Goal: Task Accomplishment & Management: Manage account settings

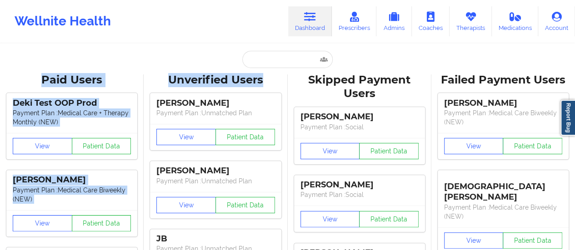
drag, startPoint x: 266, startPoint y: 68, endPoint x: 262, endPoint y: 60, distance: 9.5
click at [262, 60] on input "text" at bounding box center [287, 59] width 90 height 17
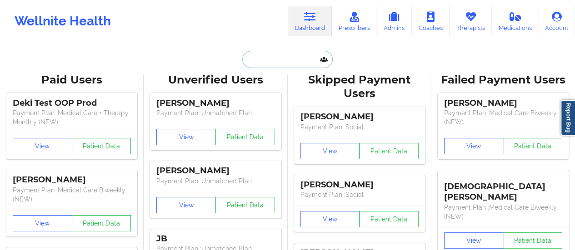
paste input "Lahtoiyena"
type input "Lahtoiyena"
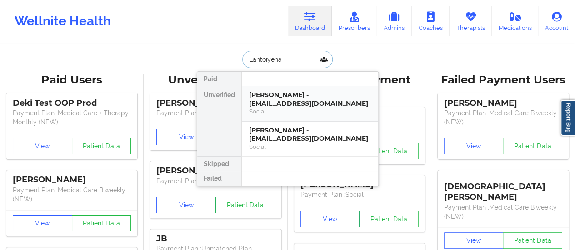
click at [282, 102] on div "[PERSON_NAME] - [EMAIL_ADDRESS][DOMAIN_NAME]" at bounding box center [310, 99] width 122 height 17
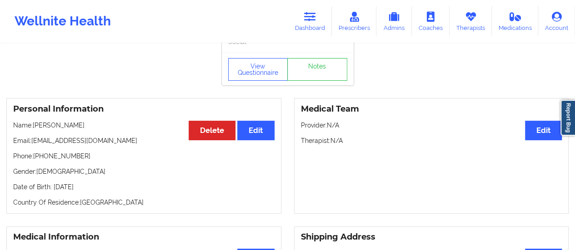
scroll to position [18, 0]
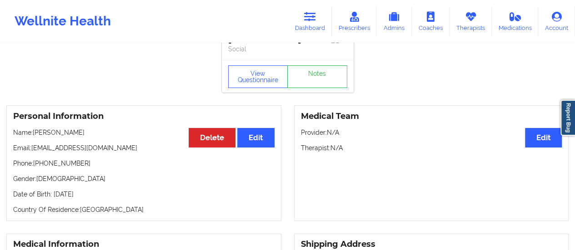
drag, startPoint x: 96, startPoint y: 138, endPoint x: 35, endPoint y: 135, distance: 61.8
click at [35, 135] on p "Name: [PERSON_NAME]" at bounding box center [143, 132] width 261 height 9
copy p "[PERSON_NAME]"
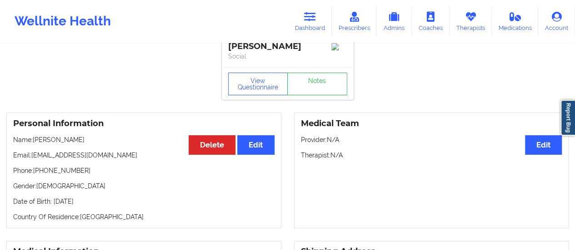
scroll to position [0, 0]
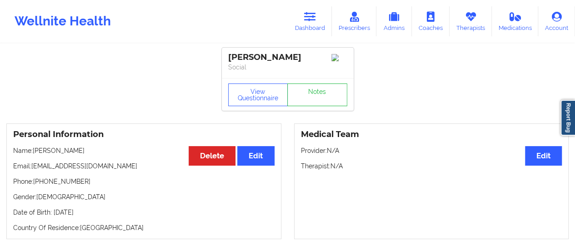
click at [305, 37] on div "Wellnite Health Dashboard Prescribers Admins Coaches Therapists Medications Acc…" at bounding box center [287, 21] width 575 height 36
click at [306, 27] on link "Dashboard" at bounding box center [310, 21] width 44 height 30
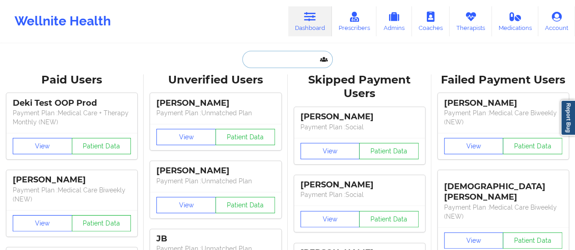
click at [265, 53] on input "text" at bounding box center [287, 59] width 90 height 17
paste input "[PERSON_NAME]"
type input "[PERSON_NAME]"
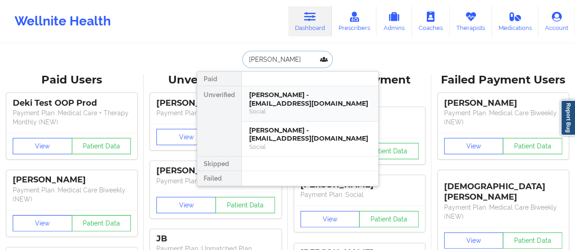
click at [291, 102] on div "[PERSON_NAME] - [EMAIL_ADDRESS][DOMAIN_NAME]" at bounding box center [310, 99] width 122 height 17
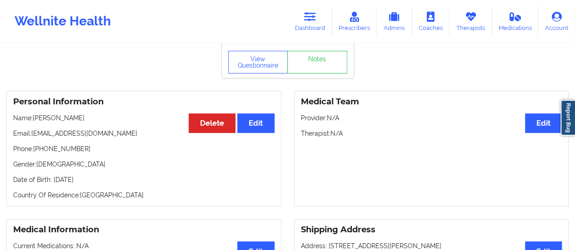
scroll to position [26, 0]
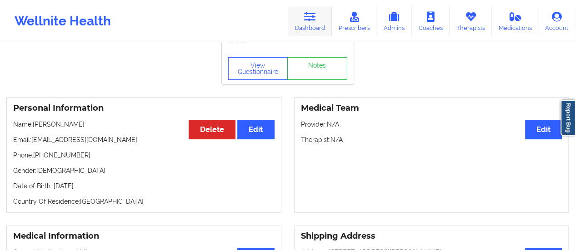
click at [321, 20] on link "Dashboard" at bounding box center [310, 21] width 44 height 30
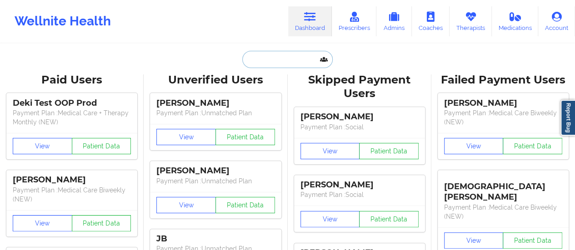
click at [286, 51] on input "text" at bounding box center [287, 59] width 90 height 17
paste input "[PERSON_NAME]"
type input "[PERSON_NAME]"
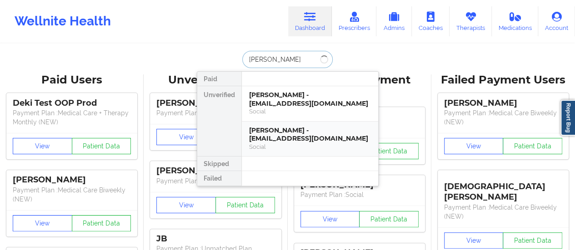
click at [274, 133] on div "[PERSON_NAME] - [EMAIL_ADDRESS][DOMAIN_NAME]" at bounding box center [310, 134] width 122 height 17
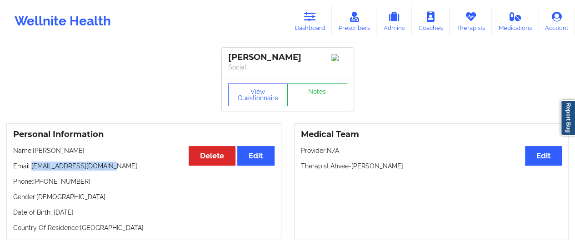
drag, startPoint x: 114, startPoint y: 166, endPoint x: 32, endPoint y: 167, distance: 81.8
click at [32, 167] on p "Email: [EMAIL_ADDRESS][DOMAIN_NAME]" at bounding box center [143, 166] width 261 height 9
copy p "[EMAIL_ADDRESS][DOMAIN_NAME]"
drag, startPoint x: 94, startPoint y: 154, endPoint x: 33, endPoint y: 153, distance: 61.8
click at [33, 153] on p "Name: [PERSON_NAME]" at bounding box center [143, 150] width 261 height 9
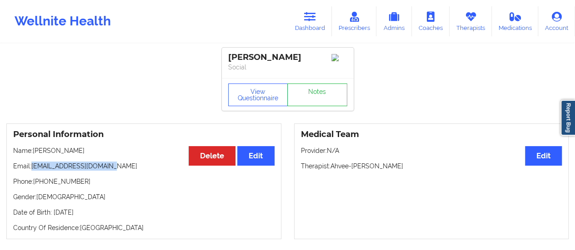
copy p "[PERSON_NAME]"
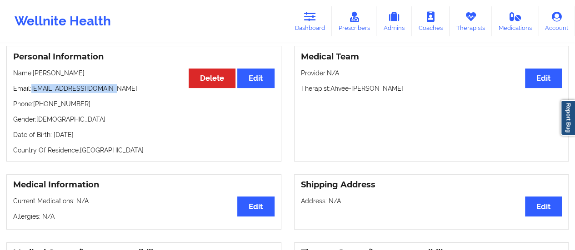
scroll to position [72, 0]
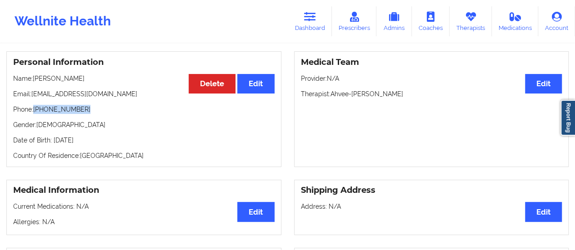
drag, startPoint x: 87, startPoint y: 116, endPoint x: 35, endPoint y: 113, distance: 52.8
click at [35, 113] on p "Phone: [PHONE_NUMBER]" at bounding box center [143, 109] width 261 height 9
drag, startPoint x: 104, startPoint y: 79, endPoint x: 34, endPoint y: 77, distance: 70.9
click at [34, 77] on p "Name: [PERSON_NAME]" at bounding box center [143, 78] width 261 height 9
copy p "[PERSON_NAME]"
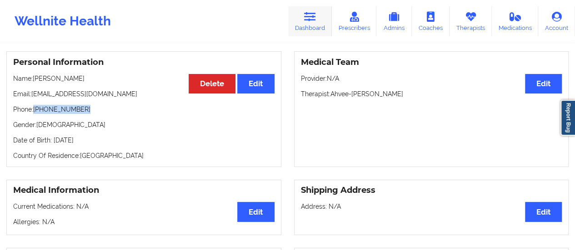
click at [312, 26] on link "Dashboard" at bounding box center [310, 21] width 44 height 30
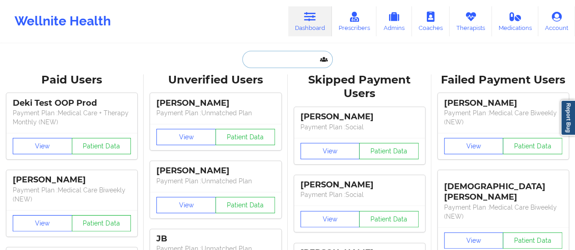
click at [281, 61] on input "text" at bounding box center [287, 59] width 90 height 17
paste input "[PERSON_NAME]"
type input "[PERSON_NAME]"
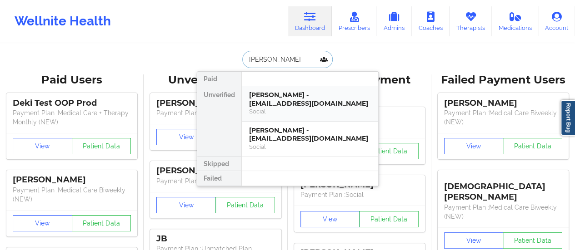
click at [291, 101] on div "[PERSON_NAME] - [EMAIL_ADDRESS][DOMAIN_NAME]" at bounding box center [310, 99] width 122 height 17
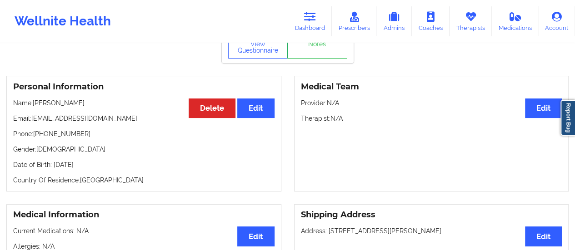
scroll to position [42, 0]
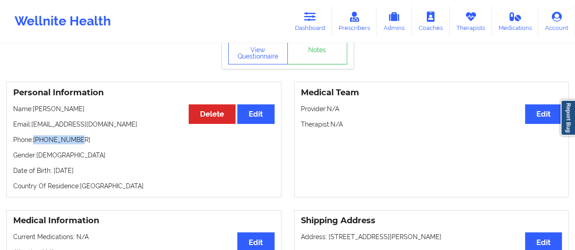
drag, startPoint x: 79, startPoint y: 146, endPoint x: 35, endPoint y: 143, distance: 44.6
click at [35, 143] on p "Phone: [PHONE_NUMBER]" at bounding box center [143, 139] width 261 height 9
copy p "[PHONE_NUMBER]"
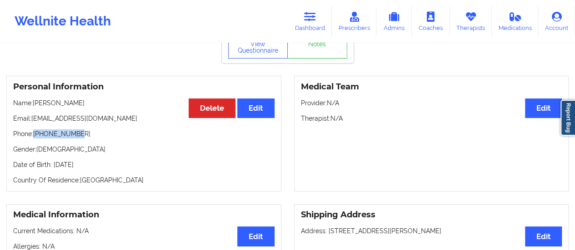
scroll to position [0, 0]
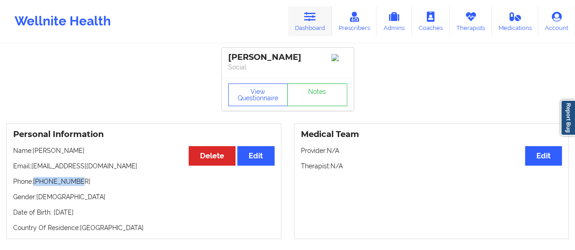
click at [303, 10] on link "Dashboard" at bounding box center [310, 21] width 44 height 30
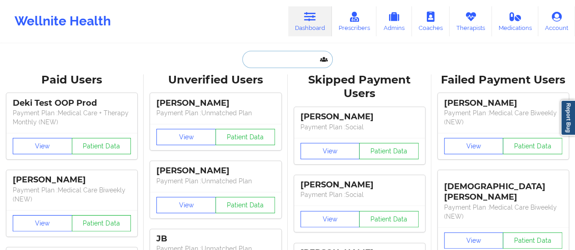
click at [279, 60] on input "text" at bounding box center [287, 59] width 90 height 17
paste input "[EMAIL_ADDRESS][DOMAIN_NAME]"
type input "[EMAIL_ADDRESS][DOMAIN_NAME]"
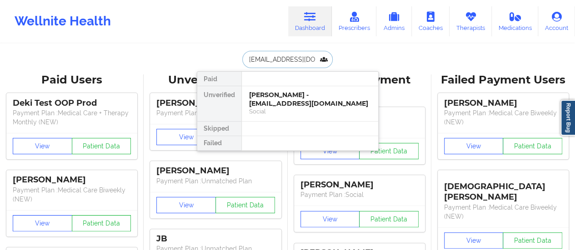
click at [262, 102] on div "[PERSON_NAME] - [EMAIL_ADDRESS][DOMAIN_NAME]" at bounding box center [310, 99] width 122 height 17
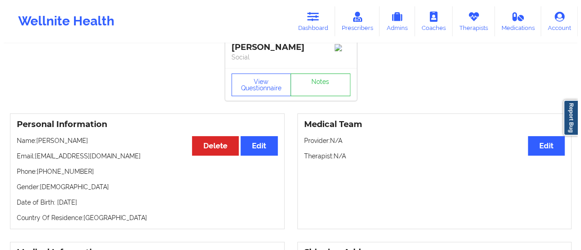
scroll to position [7, 0]
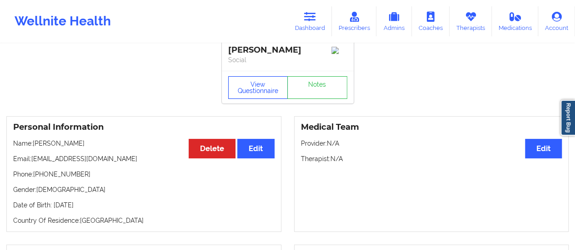
click at [250, 96] on button "View Questionnaire" at bounding box center [258, 87] width 60 height 23
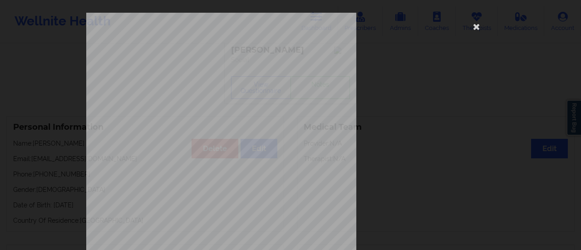
scroll to position [183, 0]
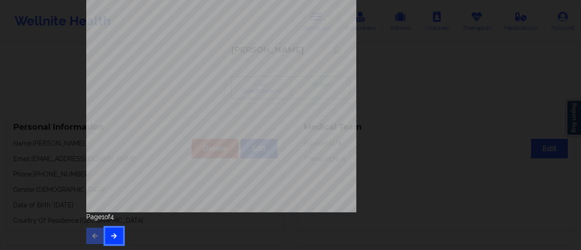
click at [113, 235] on icon "button" at bounding box center [114, 235] width 8 height 5
click at [115, 232] on button "button" at bounding box center [114, 236] width 18 height 16
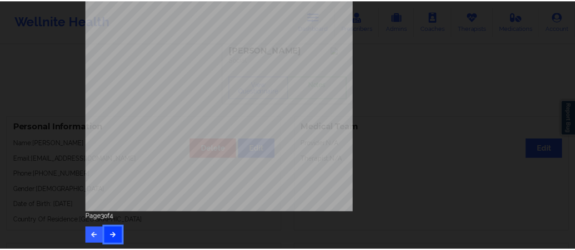
scroll to position [0, 0]
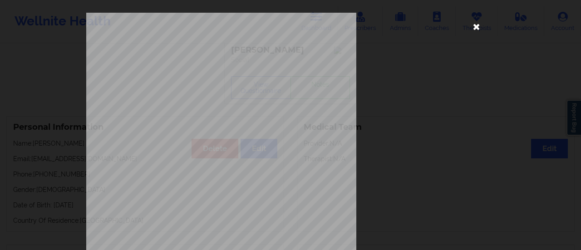
click at [480, 26] on icon at bounding box center [477, 26] width 15 height 15
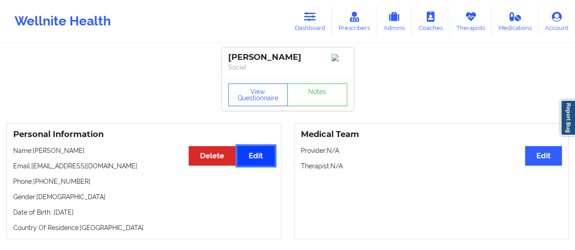
click at [261, 156] on button "Edit" at bounding box center [255, 156] width 37 height 20
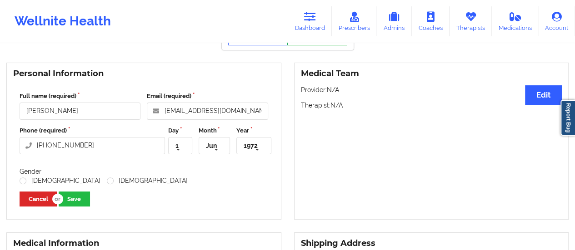
scroll to position [70, 0]
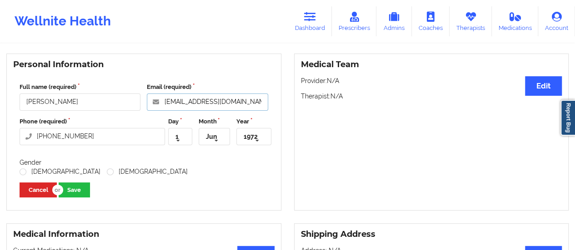
click at [242, 103] on input "[EMAIL_ADDRESS][DOMAIN_NAME]" at bounding box center [207, 102] width 121 height 17
type input "[EMAIL_ADDRESS]"
click at [107, 171] on label "[DEMOGRAPHIC_DATA]" at bounding box center [147, 172] width 81 height 8
click at [107, 171] on input "[DEMOGRAPHIC_DATA]" at bounding box center [111, 172] width 8 height 8
radio input "true"
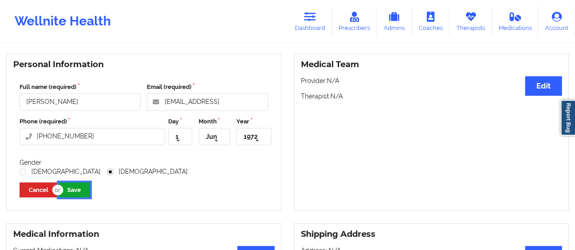
click at [69, 188] on button "Save" at bounding box center [74, 190] width 31 height 15
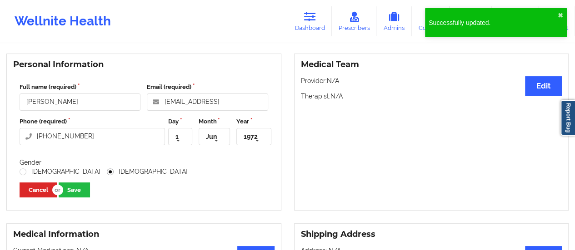
click at [563, 13] on div "Successfully updated. ✖︎" at bounding box center [496, 22] width 142 height 29
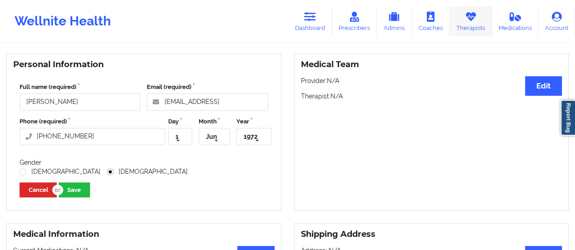
click at [464, 23] on link "Therapists" at bounding box center [470, 21] width 42 height 30
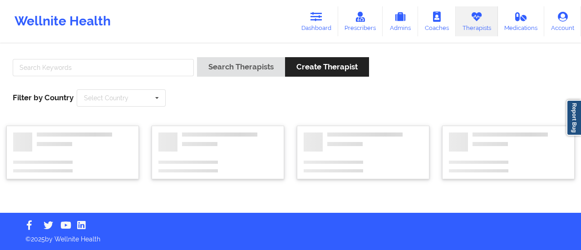
click at [165, 56] on div "Search Therapists Create Therapist Filter by Country Select Country [GEOGRAPHIC…" at bounding box center [290, 82] width 569 height 62
click at [162, 69] on input "text" at bounding box center [103, 67] width 181 height 17
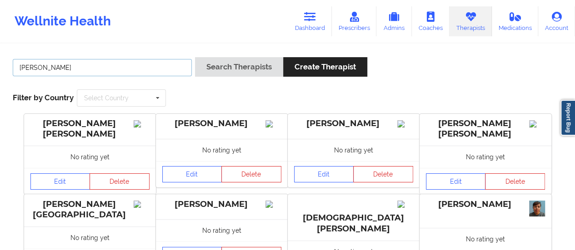
type input "[PERSON_NAME]"
click at [195, 57] on button "Search Therapists" at bounding box center [239, 67] width 88 height 20
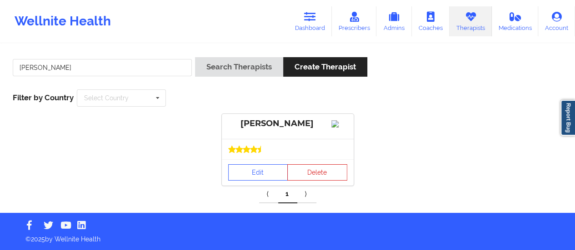
click at [232, 186] on div "Edit Delete" at bounding box center [288, 172] width 132 height 26
click at [244, 181] on link "Edit" at bounding box center [258, 172] width 60 height 16
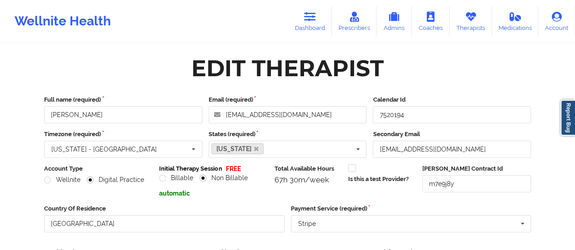
scroll to position [164, 0]
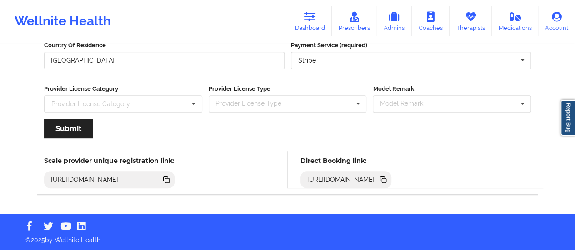
click at [388, 178] on icon at bounding box center [383, 180] width 10 height 10
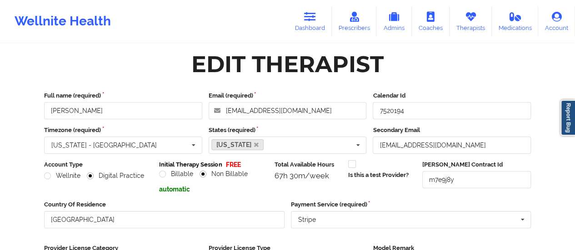
scroll to position [0, 0]
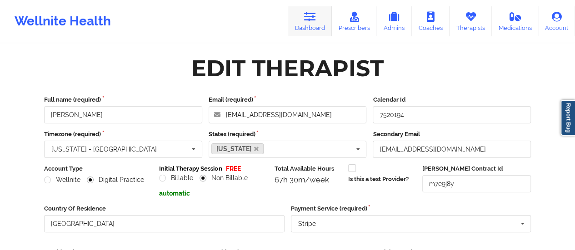
click at [317, 21] on link "Dashboard" at bounding box center [310, 21] width 44 height 30
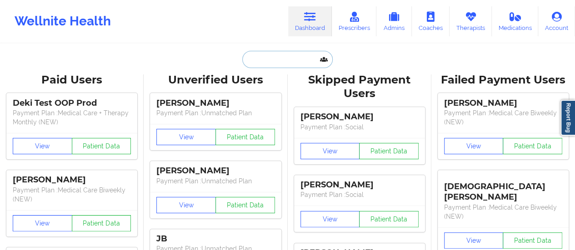
click at [276, 56] on input "text" at bounding box center [287, 59] width 90 height 17
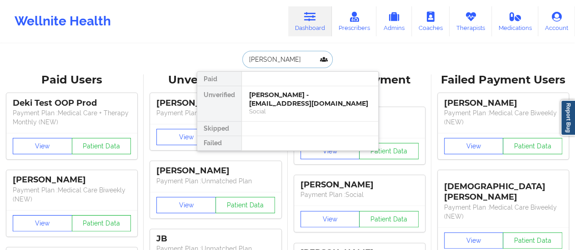
type input "[PERSON_NAME]"
click at [275, 98] on div "[PERSON_NAME] - [EMAIL_ADDRESS][DOMAIN_NAME]" at bounding box center [310, 99] width 122 height 17
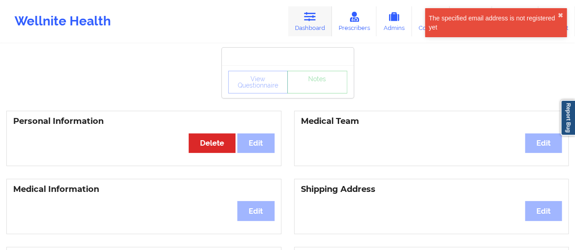
click at [303, 25] on link "Dashboard" at bounding box center [310, 21] width 44 height 30
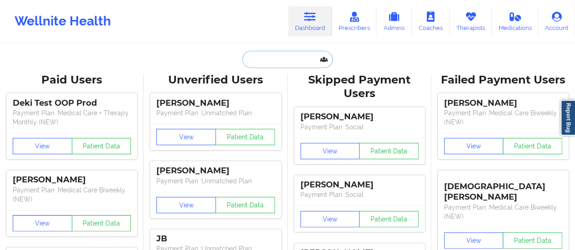
click at [272, 63] on input "text" at bounding box center [287, 59] width 90 height 17
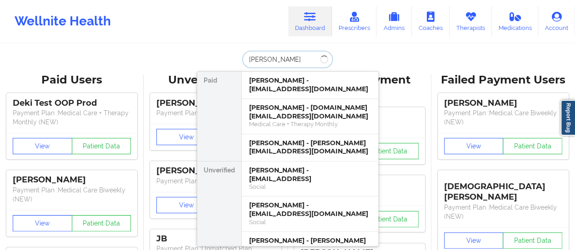
type input "[PERSON_NAME]"
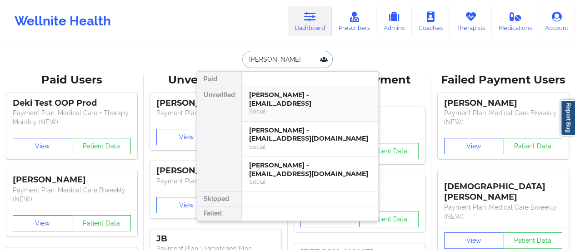
click at [300, 98] on div "[PERSON_NAME] - [EMAIL_ADDRESS]" at bounding box center [310, 99] width 122 height 17
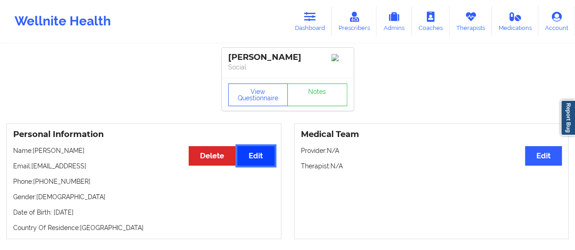
click at [261, 156] on button "Edit" at bounding box center [255, 156] width 37 height 20
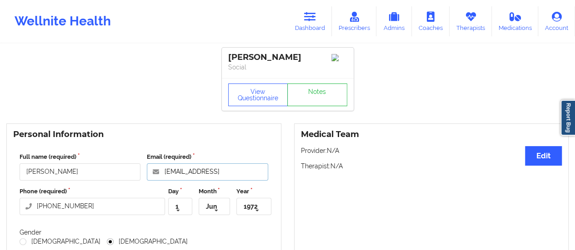
click at [248, 178] on input "[EMAIL_ADDRESS]" at bounding box center [207, 172] width 121 height 17
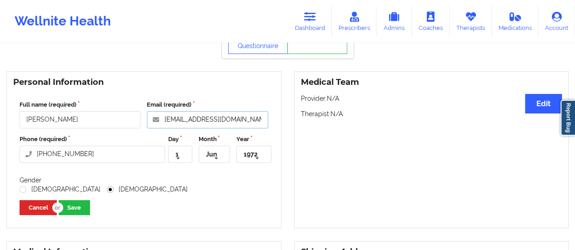
scroll to position [53, 0]
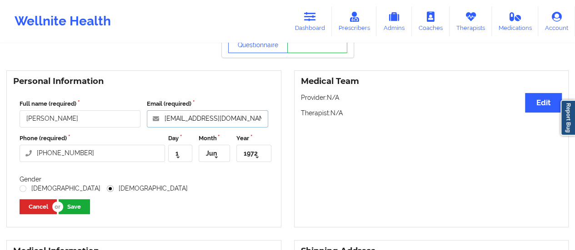
type input "[EMAIL_ADDRESS][DOMAIN_NAME]"
click at [76, 206] on button "Save" at bounding box center [74, 206] width 31 height 15
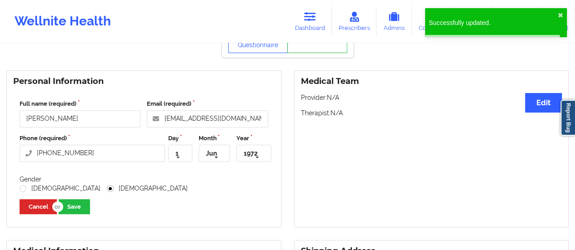
scroll to position [0, 0]
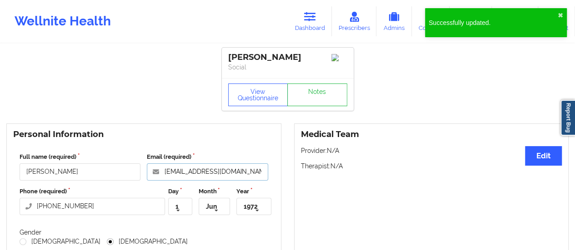
click at [206, 178] on input "[EMAIL_ADDRESS][DOMAIN_NAME]" at bounding box center [207, 172] width 121 height 17
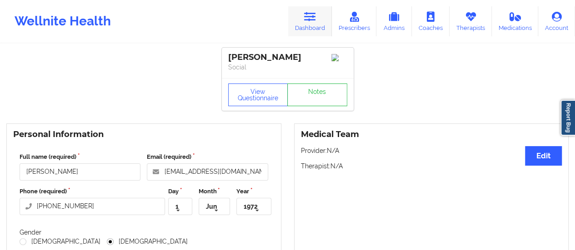
click at [308, 31] on link "Dashboard" at bounding box center [310, 21] width 44 height 30
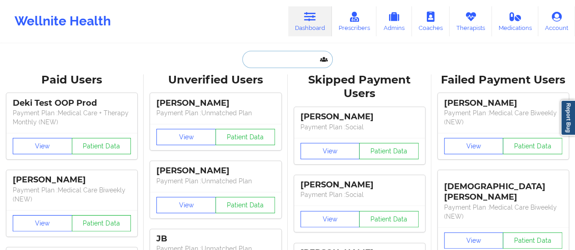
click at [278, 67] on input "text" at bounding box center [287, 59] width 90 height 17
paste input "[EMAIL_ADDRESS][DOMAIN_NAME]"
type input "[EMAIL_ADDRESS][DOMAIN_NAME]"
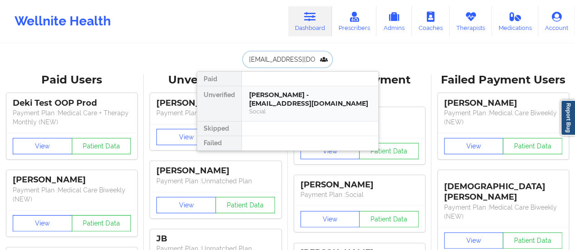
click at [304, 113] on div "Social" at bounding box center [310, 112] width 122 height 8
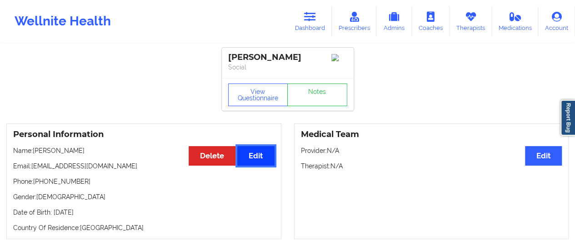
click at [256, 161] on button "Edit" at bounding box center [255, 156] width 37 height 20
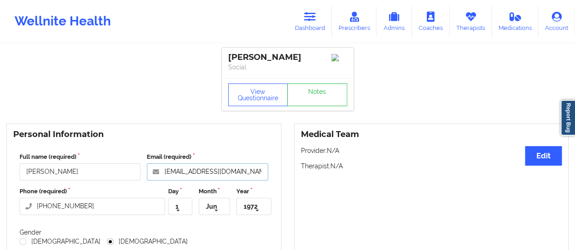
click at [251, 177] on input "[EMAIL_ADDRESS][DOMAIN_NAME]" at bounding box center [207, 172] width 121 height 17
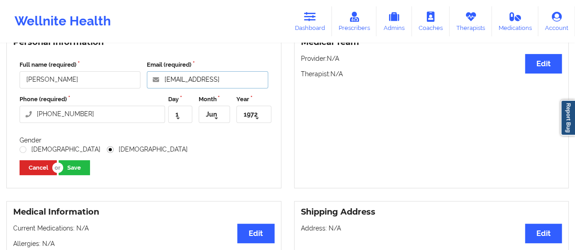
scroll to position [101, 0]
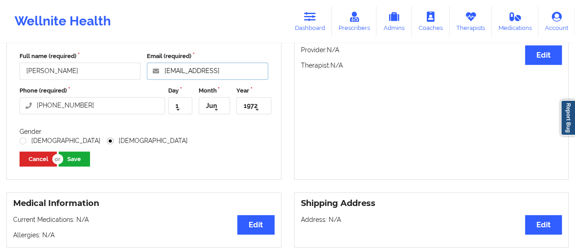
type input "[EMAIL_ADDRESS]"
click at [78, 162] on button "Save" at bounding box center [74, 159] width 31 height 15
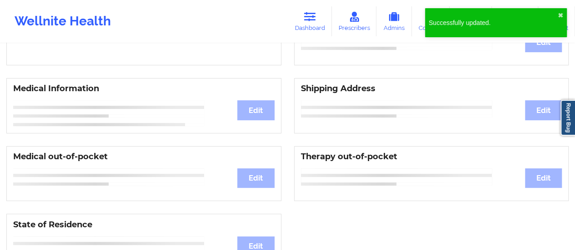
scroll to position [84, 0]
